Goal: Task Accomplishment & Management: Use online tool/utility

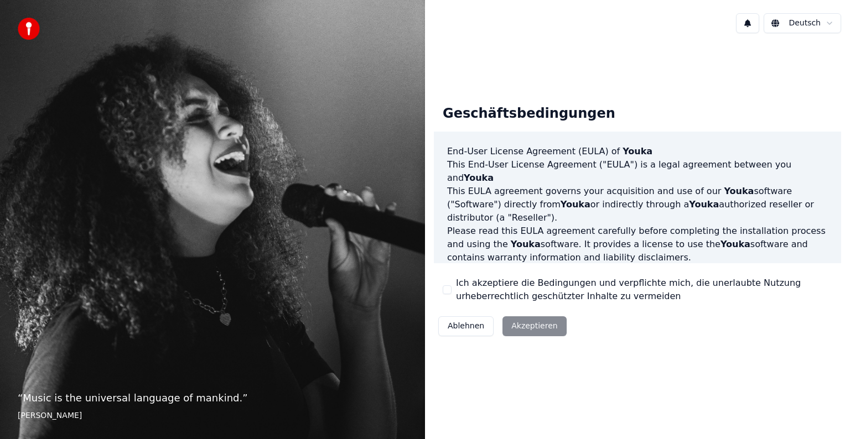
click at [459, 285] on label "Ich akzeptiere die Bedingungen und verpflichte mich, die unerlaubte Nutzung urh…" at bounding box center [644, 290] width 376 height 27
click at [451, 285] on button "Ich akzeptiere die Bedingungen und verpflichte mich, die unerlaubte Nutzung urh…" at bounding box center [447, 289] width 9 height 9
click at [523, 329] on button "Akzeptieren" at bounding box center [534, 326] width 64 height 20
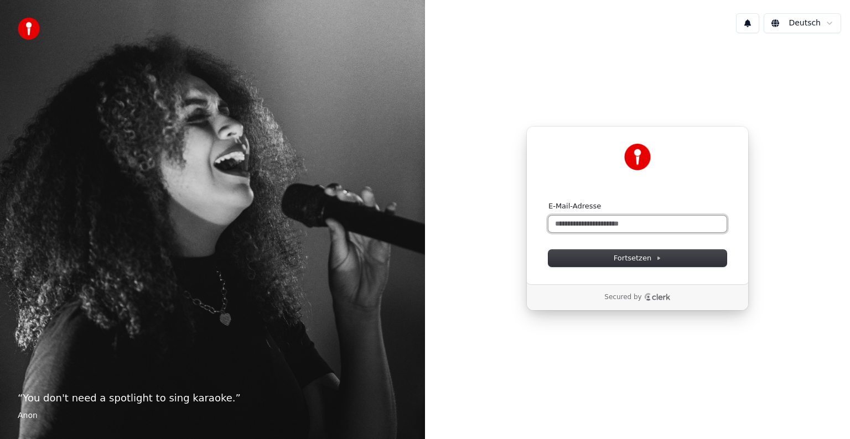
click at [591, 224] on input "E-Mail-Adresse" at bounding box center [637, 224] width 178 height 17
click at [548, 201] on button "submit" at bounding box center [548, 201] width 0 height 0
type input "**********"
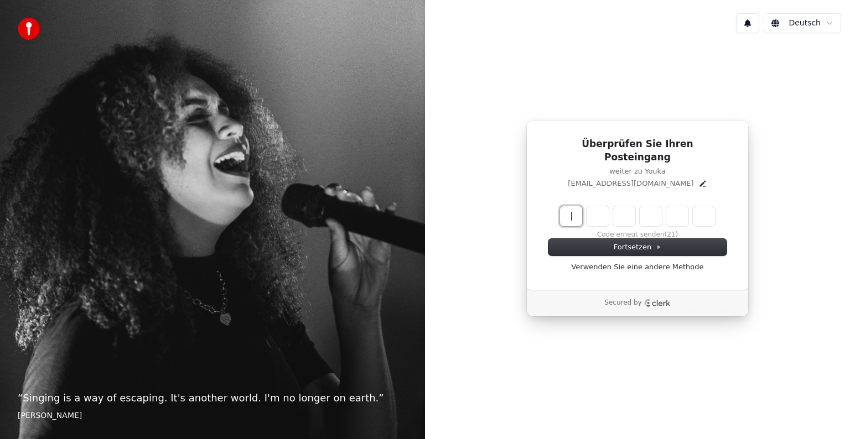
click at [568, 212] on input "Enter verification code" at bounding box center [648, 216] width 177 height 20
type input "******"
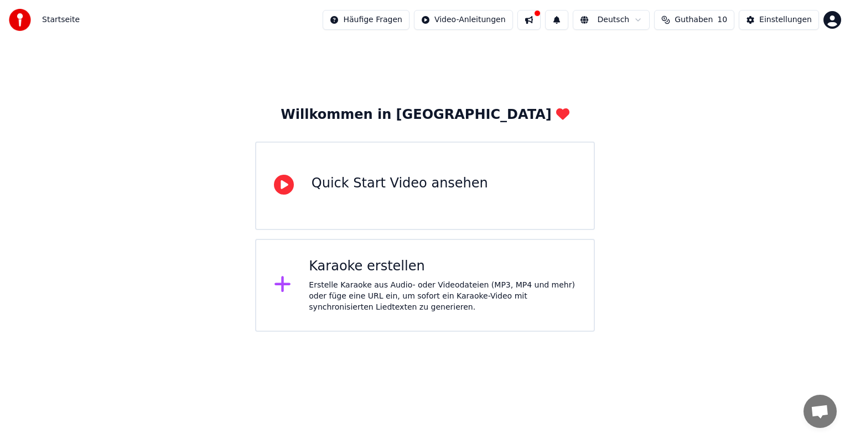
click at [385, 289] on div "Erstelle Karaoke aus Audio- oder Videodateien (MP3, MP4 und mehr) oder füge ein…" at bounding box center [442, 296] width 267 height 33
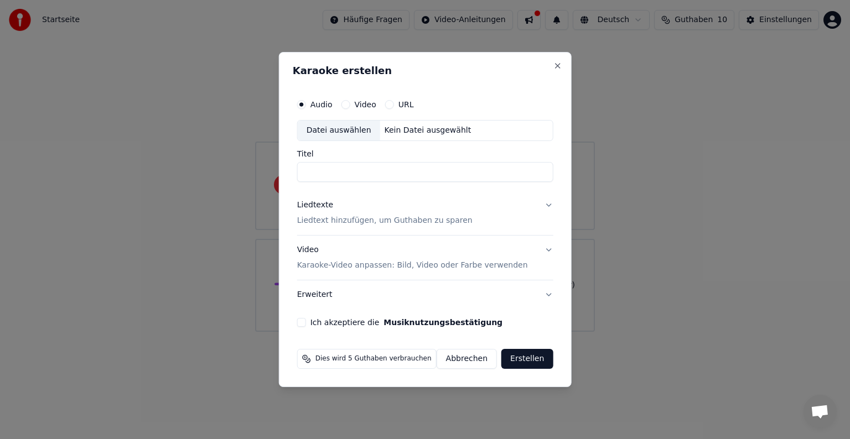
click at [348, 174] on input "Titel" at bounding box center [425, 172] width 256 height 20
click at [377, 215] on p "Liedtext hinzufügen, um Guthaben zu sparen" at bounding box center [384, 220] width 175 height 11
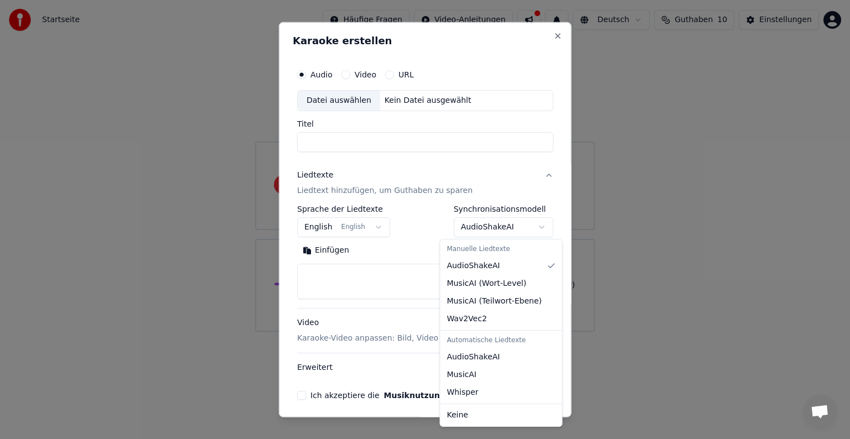
click at [482, 224] on body "**********" at bounding box center [425, 166] width 850 height 332
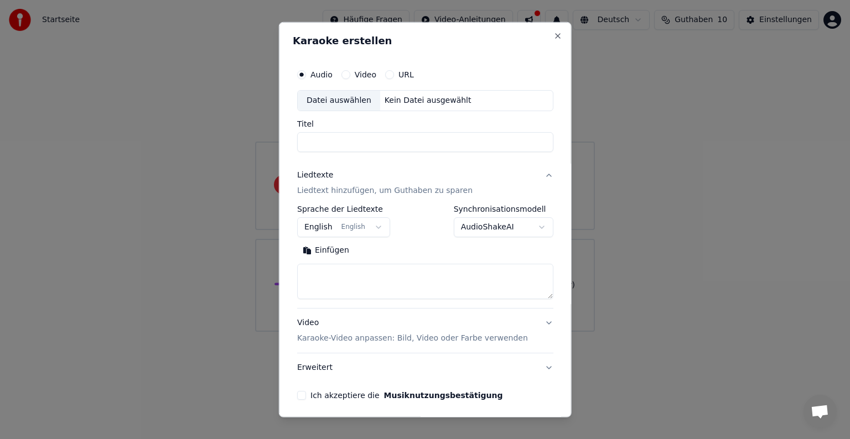
click at [394, 147] on body "**********" at bounding box center [425, 166] width 850 height 332
click at [378, 142] on input "Titel" at bounding box center [425, 142] width 256 height 20
click at [350, 112] on div "Audio Video URL Datei auswählen Kein Datei ausgewählt Titel" at bounding box center [425, 108] width 256 height 89
click at [345, 102] on div "Datei auswählen" at bounding box center [339, 101] width 82 height 20
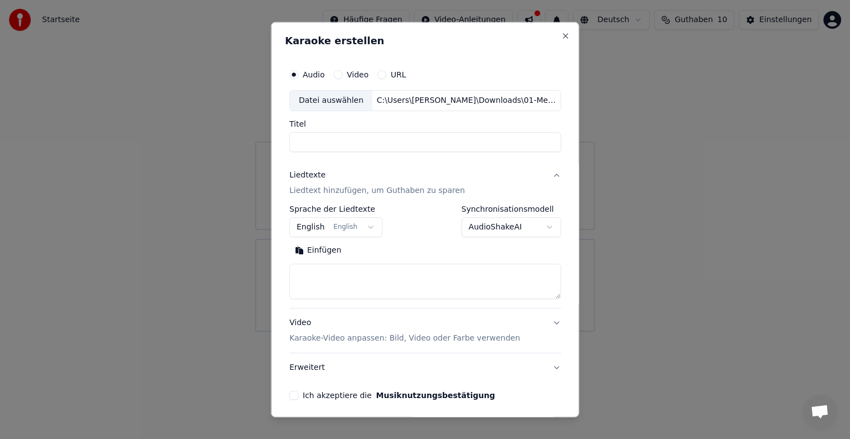
type input "**********"
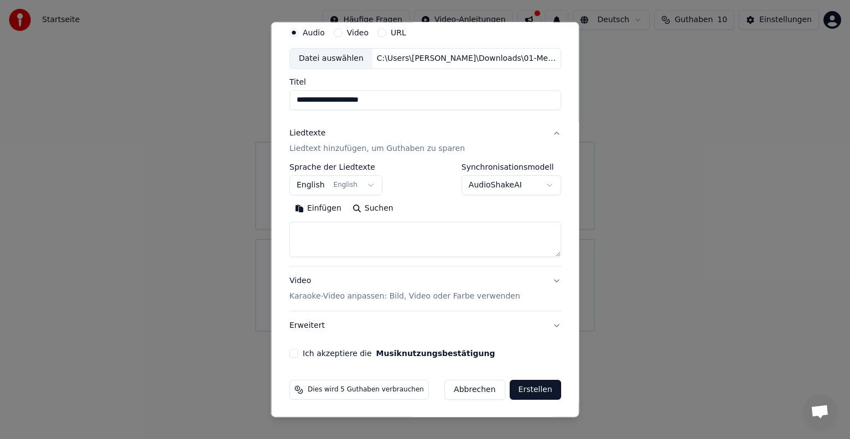
click at [340, 357] on label "Ich akzeptiere die Musiknutzungsbestätigung" at bounding box center [399, 354] width 192 height 8
click at [298, 357] on button "Ich akzeptiere die Musiknutzungsbestätigung" at bounding box center [293, 353] width 9 height 9
click at [525, 389] on button "Erstellen" at bounding box center [534, 390] width 51 height 20
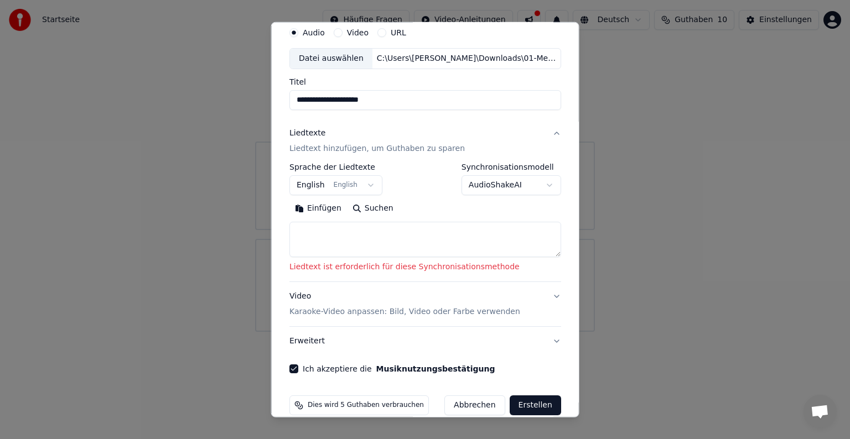
click at [418, 241] on textarea at bounding box center [425, 239] width 272 height 35
click at [342, 231] on textarea at bounding box center [425, 239] width 272 height 35
paste textarea "**********"
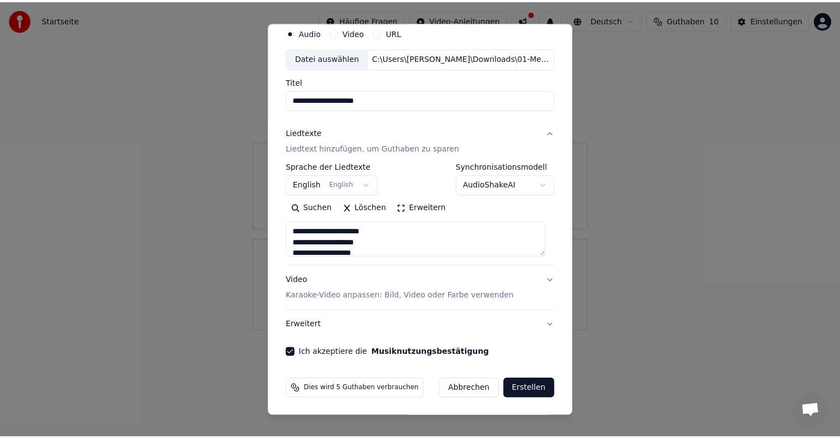
scroll to position [334, 0]
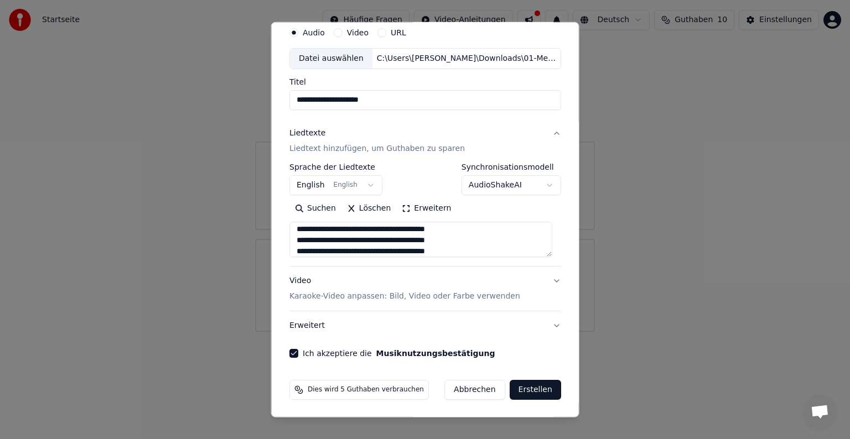
type textarea "**********"
click at [538, 388] on button "Erstellen" at bounding box center [534, 390] width 51 height 20
select select "**"
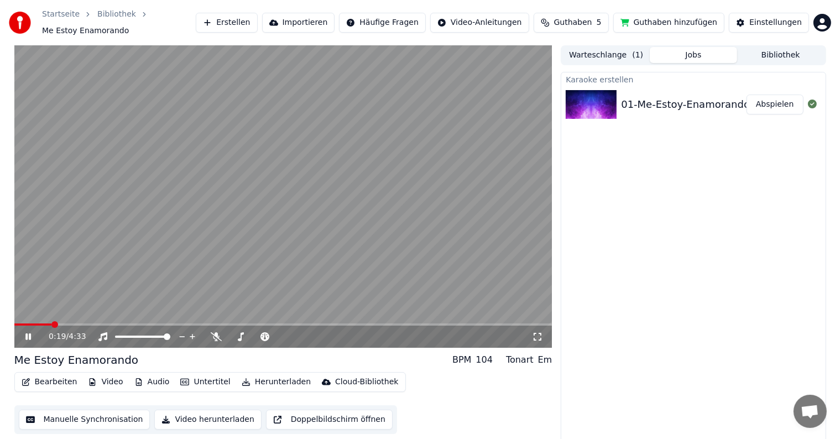
click at [292, 193] on video at bounding box center [283, 196] width 538 height 303
click at [29, 324] on span at bounding box center [22, 325] width 16 height 2
click at [14, 321] on span at bounding box center [17, 324] width 7 height 7
click at [170, 194] on video at bounding box center [283, 196] width 538 height 303
click at [230, 248] on video at bounding box center [283, 196] width 538 height 303
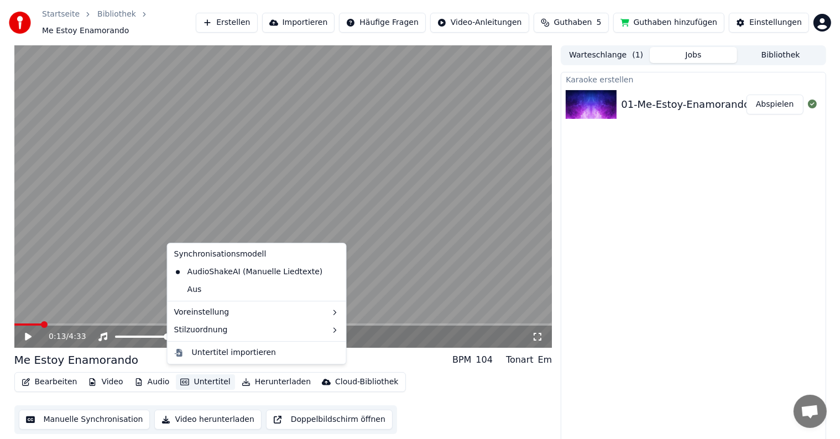
click at [191, 375] on button "Untertitel" at bounding box center [205, 382] width 59 height 15
click at [618, 292] on div "Karaoke erstellen 01-Me-Estoy-Enamorando Abspielen" at bounding box center [693, 258] width 265 height 373
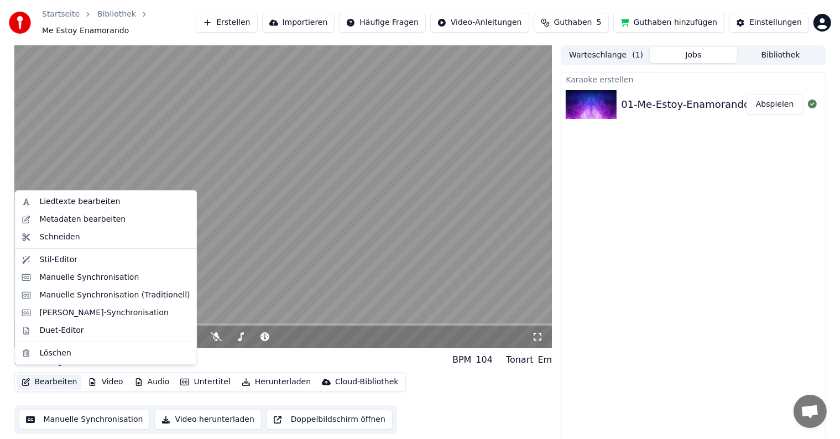
click at [54, 375] on button "Bearbeiten" at bounding box center [49, 382] width 65 height 15
click at [98, 204] on div "Liedtexte bearbeiten" at bounding box center [79, 201] width 81 height 11
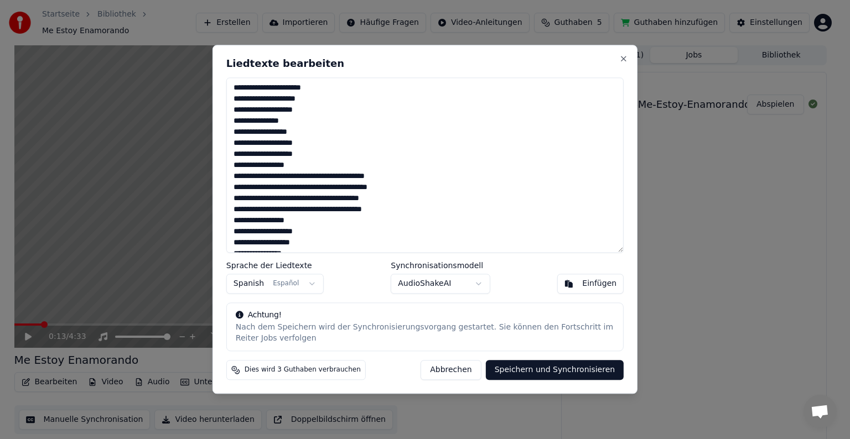
click at [313, 81] on textarea at bounding box center [424, 164] width 397 height 175
click at [328, 86] on textarea at bounding box center [424, 164] width 397 height 175
type textarea "**********"
click at [554, 377] on button "Speichern und Synchronisieren" at bounding box center [555, 371] width 138 height 20
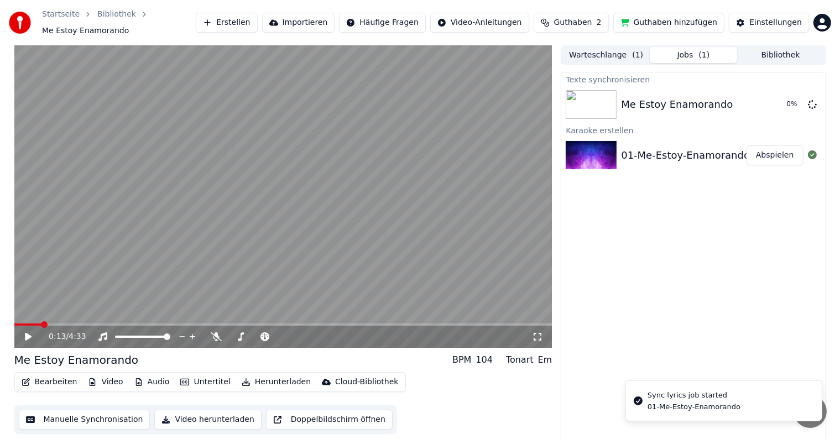
click at [25, 326] on div "0:13 / 4:33" at bounding box center [283, 337] width 538 height 22
click at [27, 316] on video at bounding box center [283, 196] width 538 height 303
click at [27, 317] on video at bounding box center [283, 196] width 538 height 303
drag, startPoint x: 41, startPoint y: 321, endPoint x: 19, endPoint y: 321, distance: 21.6
click at [19, 326] on div "0:14 / 4:33" at bounding box center [283, 337] width 538 height 22
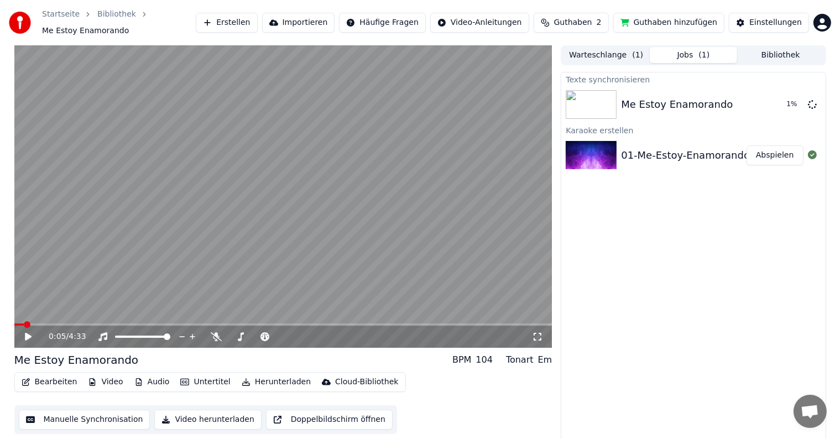
click at [24, 321] on span at bounding box center [27, 324] width 7 height 7
click at [27, 336] on icon at bounding box center [36, 336] width 26 height 9
click at [29, 334] on icon at bounding box center [28, 337] width 6 height 7
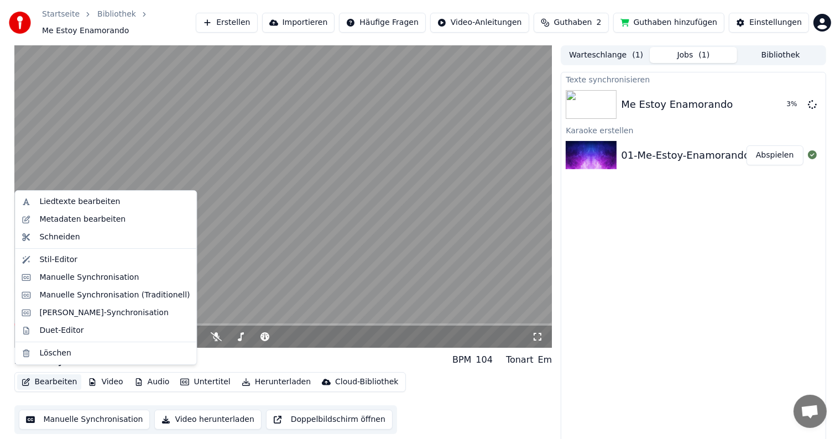
click at [44, 377] on button "Bearbeiten" at bounding box center [49, 382] width 65 height 15
click at [100, 200] on div "Liedtexte bearbeiten" at bounding box center [79, 201] width 81 height 11
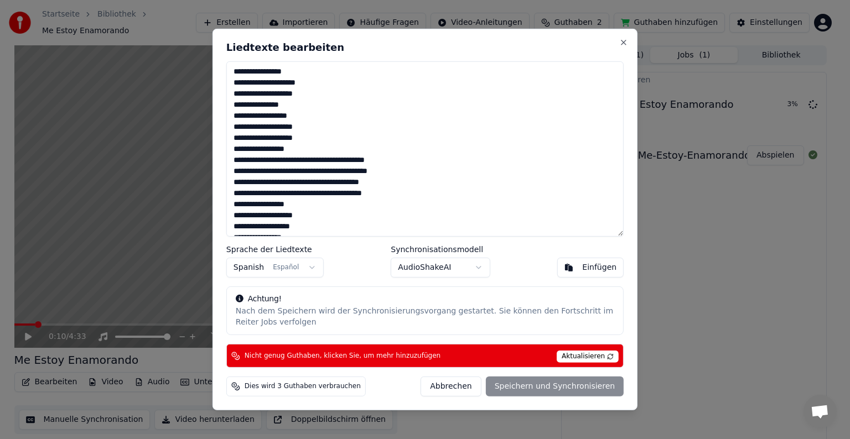
click at [367, 84] on textarea at bounding box center [424, 148] width 397 height 175
click at [587, 269] on div "Einfügen" at bounding box center [599, 267] width 34 height 11
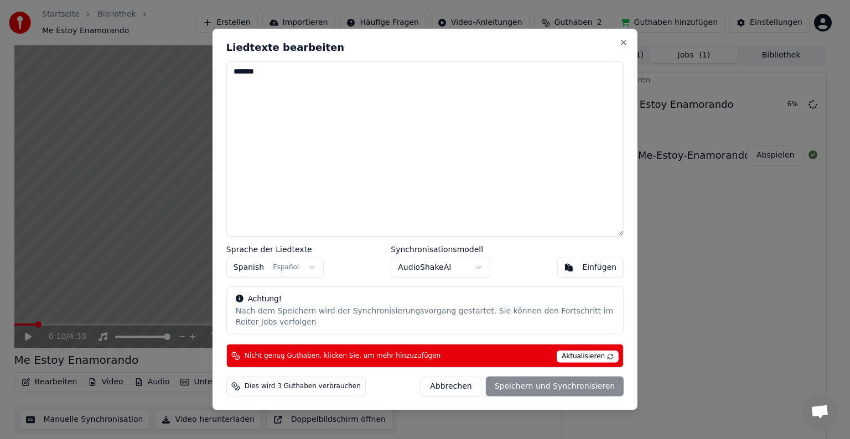
click at [480, 386] on button "Abbrechen" at bounding box center [450, 387] width 60 height 20
type textarea "**********"
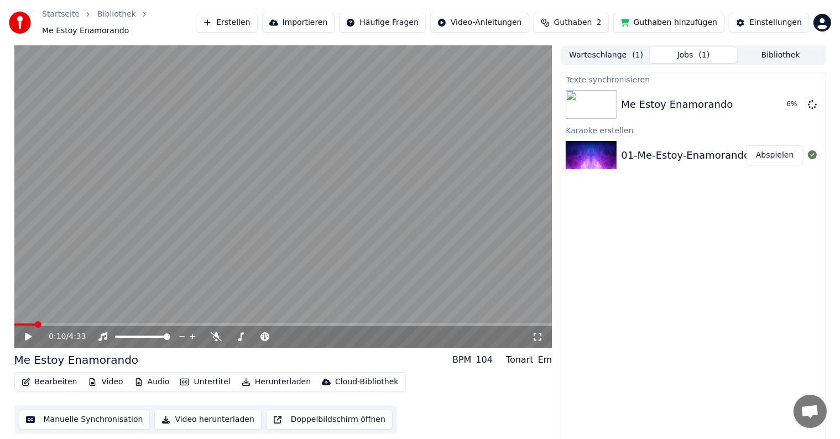
click at [51, 378] on button "Bearbeiten" at bounding box center [49, 382] width 65 height 15
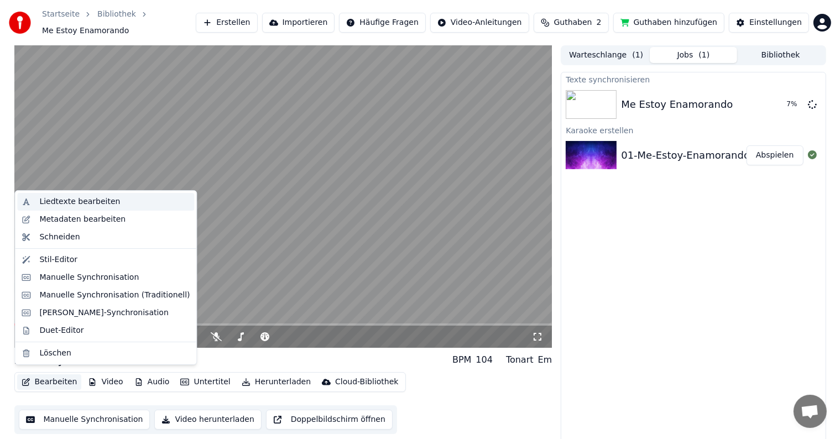
click at [117, 199] on div "Liedtexte bearbeiten" at bounding box center [114, 201] width 150 height 11
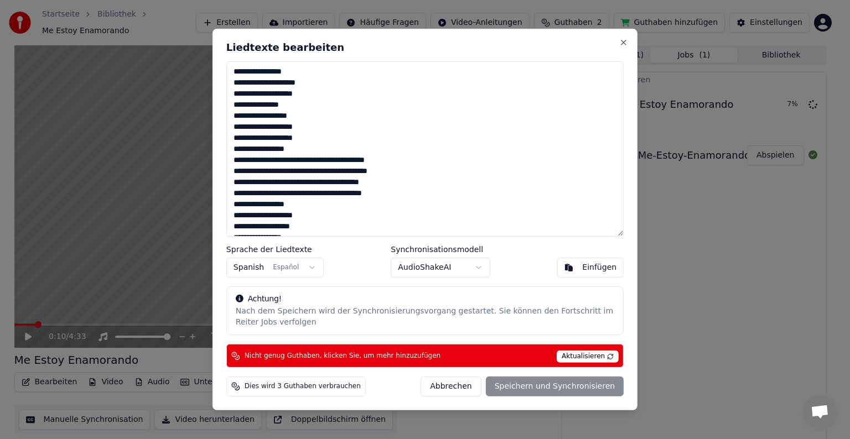
click at [373, 167] on textarea at bounding box center [424, 148] width 397 height 175
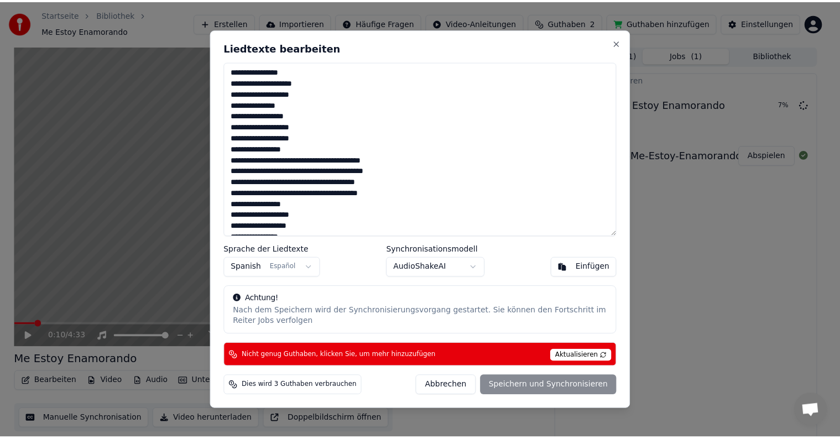
scroll to position [199, 0]
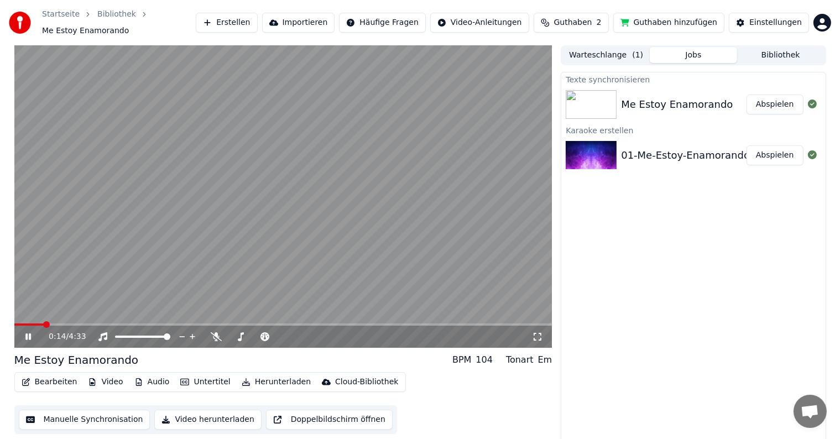
click at [217, 214] on video at bounding box center [283, 196] width 538 height 303
